Goal: Task Accomplishment & Management: Use online tool/utility

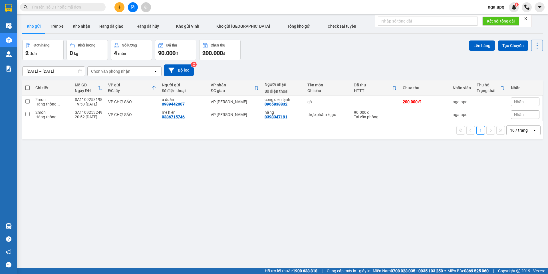
click at [29, 87] on span at bounding box center [27, 88] width 5 height 5
click at [27, 85] on input "checkbox" at bounding box center [27, 85] width 0 height 0
checkbox input "true"
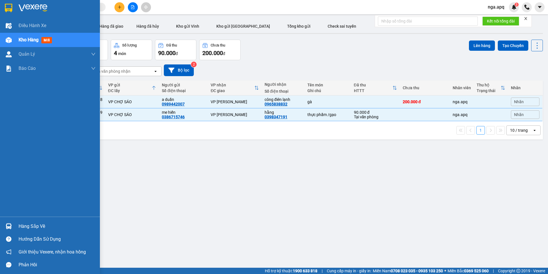
click at [8, 224] on img at bounding box center [9, 227] width 6 height 6
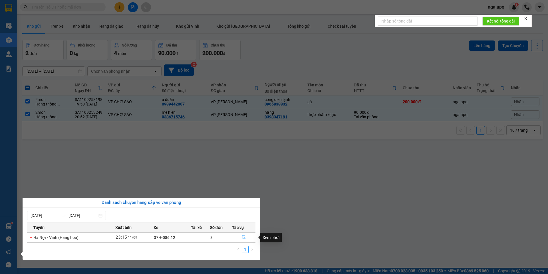
click at [245, 237] on icon "file-done" at bounding box center [244, 237] width 4 height 4
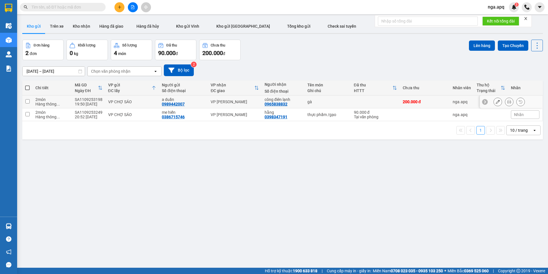
click at [27, 100] on input "checkbox" at bounding box center [27, 101] width 4 height 4
checkbox input "true"
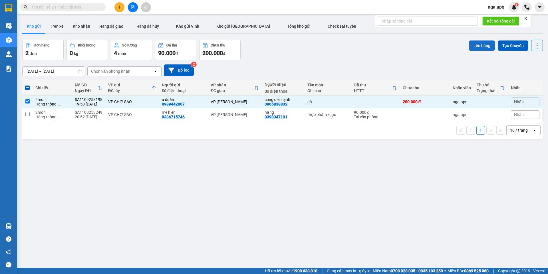
click at [474, 43] on button "Lên hàng" at bounding box center [482, 46] width 26 height 10
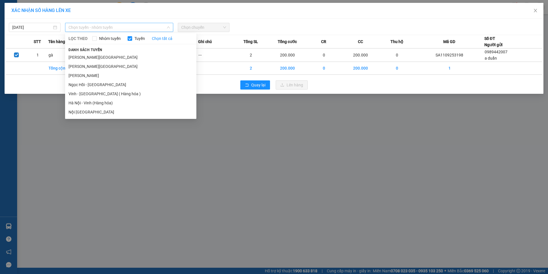
click at [87, 28] on span "Chọn tuyến - nhóm tuyến" at bounding box center [119, 27] width 101 height 9
click at [90, 94] on li "Vinh - [GEOGRAPHIC_DATA] ( Hàng hóa )" at bounding box center [130, 93] width 131 height 9
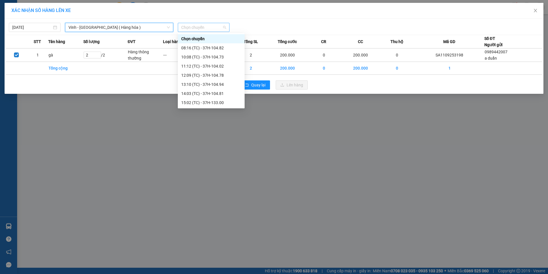
click at [191, 27] on span "Chọn chuyến" at bounding box center [203, 27] width 45 height 9
click at [194, 100] on div "23:05 (TC) - 37H-133.02" at bounding box center [211, 100] width 60 height 6
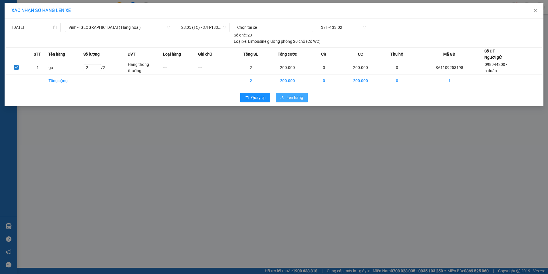
click at [291, 96] on span "Lên hàng" at bounding box center [295, 97] width 17 height 6
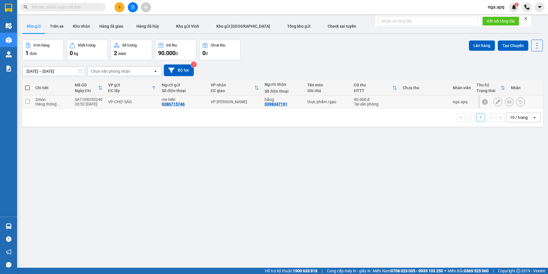
click at [29, 100] on input "checkbox" at bounding box center [27, 101] width 4 height 4
checkbox input "true"
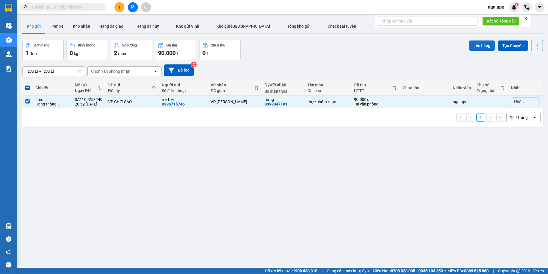
click at [476, 45] on button "Lên hàng" at bounding box center [482, 46] width 26 height 10
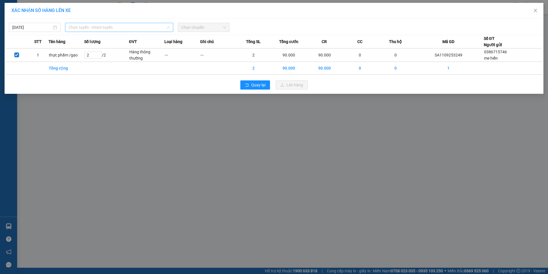
click at [99, 27] on span "Chọn tuyến - nhóm tuyến" at bounding box center [119, 27] width 101 height 9
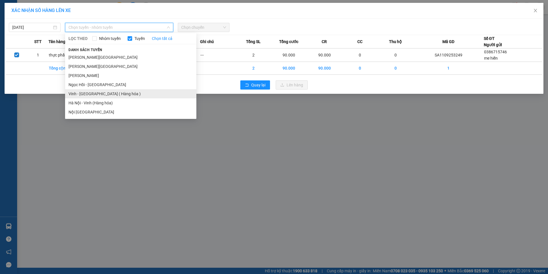
click at [71, 94] on li "Vinh - [GEOGRAPHIC_DATA] ( Hàng hóa )" at bounding box center [130, 93] width 131 height 9
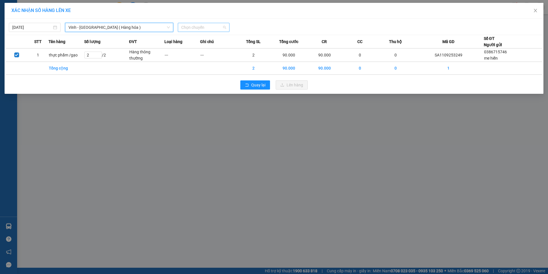
click at [205, 26] on span "Chọn chuyến" at bounding box center [203, 27] width 45 height 9
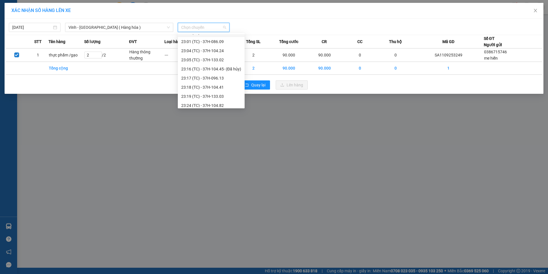
scroll to position [100, 0]
click at [195, 85] on div "23:18 (TC) - 37H-104.41" at bounding box center [211, 84] width 60 height 6
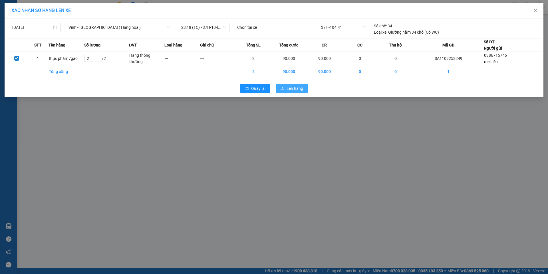
click at [296, 85] on button "Lên hàng" at bounding box center [292, 88] width 32 height 9
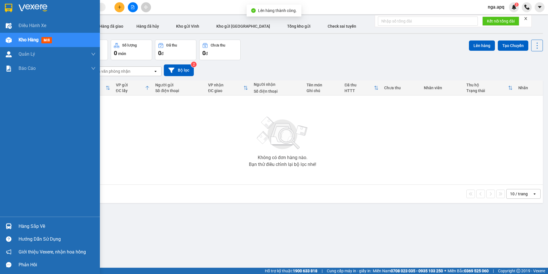
click at [7, 225] on img at bounding box center [9, 227] width 6 height 6
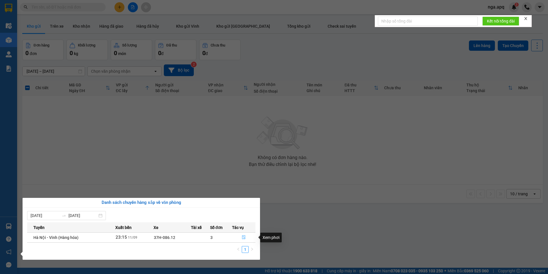
click at [245, 238] on icon "file-done" at bounding box center [244, 237] width 4 height 4
